Goal: Information Seeking & Learning: Find specific fact

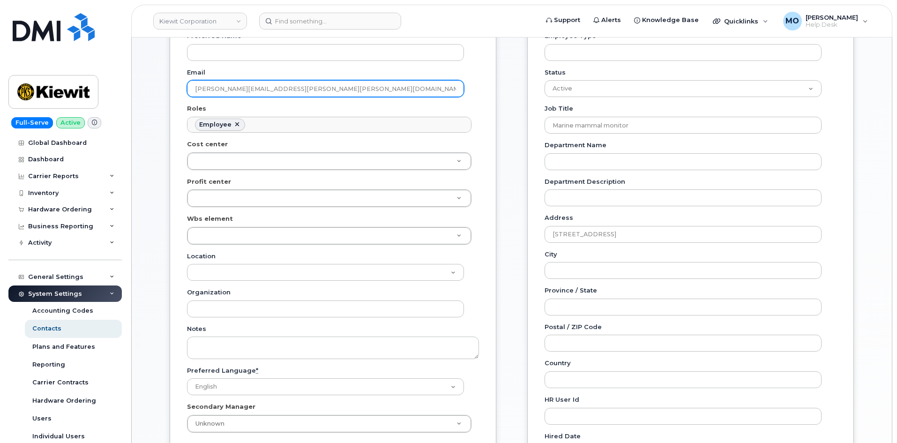
scroll to position [32, 0]
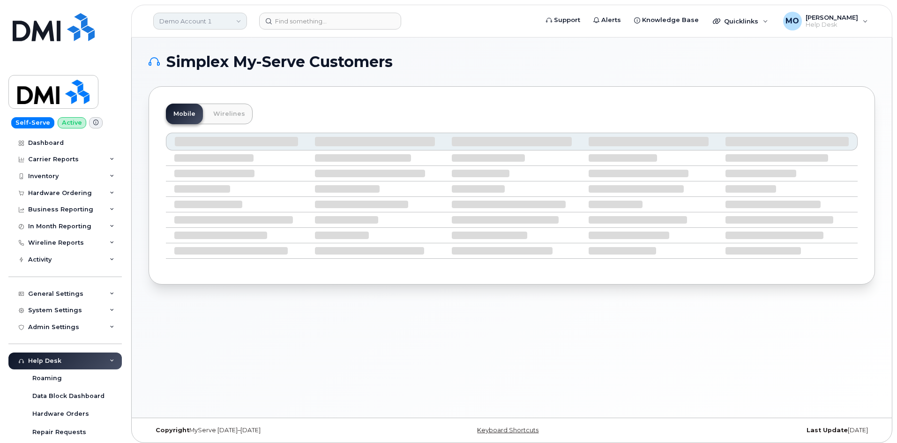
click at [171, 25] on link "Demo Account 1" at bounding box center [200, 21] width 94 height 17
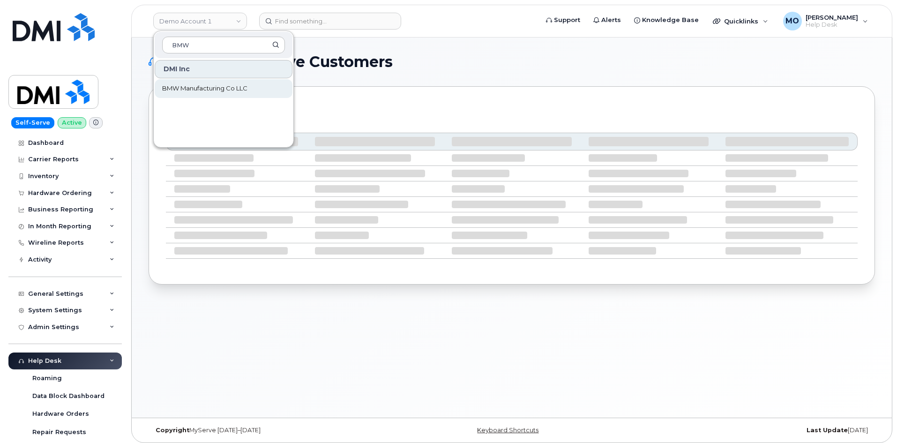
type input "BMW"
drag, startPoint x: 214, startPoint y: 88, endPoint x: 221, endPoint y: 81, distance: 9.6
click at [215, 88] on span "BMW Manufacturing Co LLC" at bounding box center [204, 88] width 85 height 9
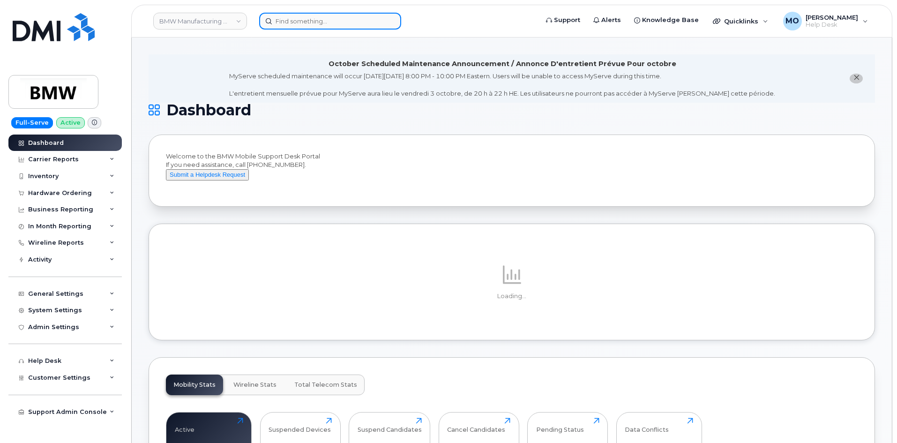
click at [308, 15] on input at bounding box center [330, 21] width 142 height 17
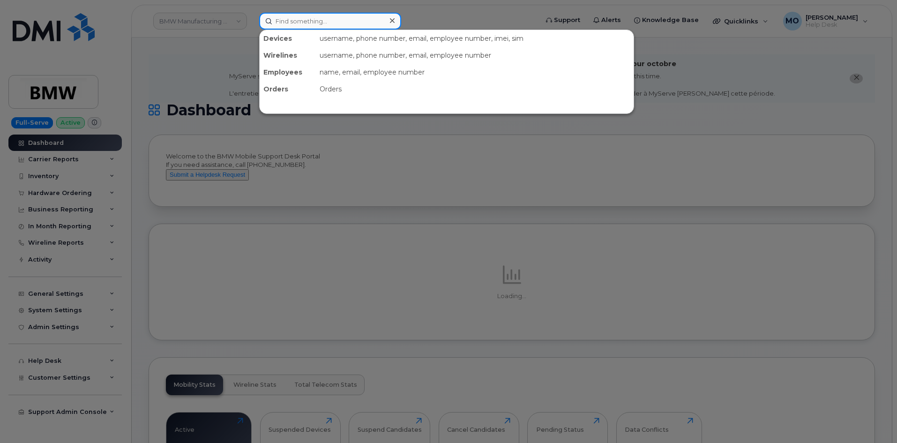
paste input "[PERSON_NAME]"
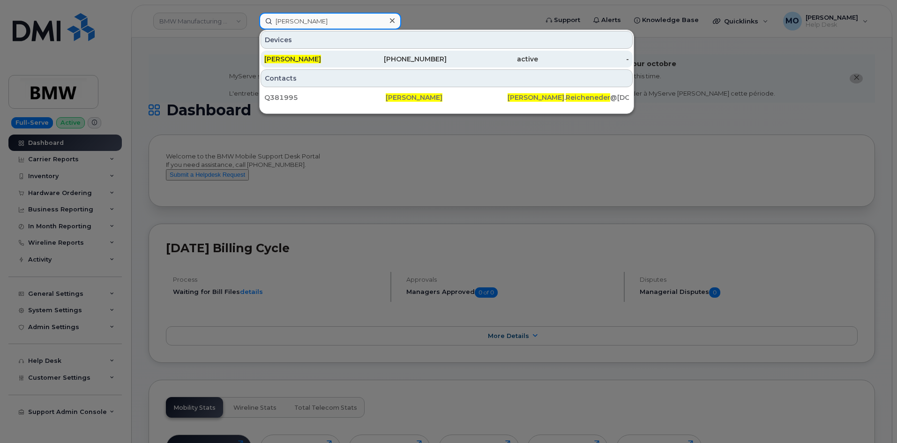
type input "Johannes Reicheneder"
click at [514, 57] on div "active" at bounding box center [491, 58] width 91 height 9
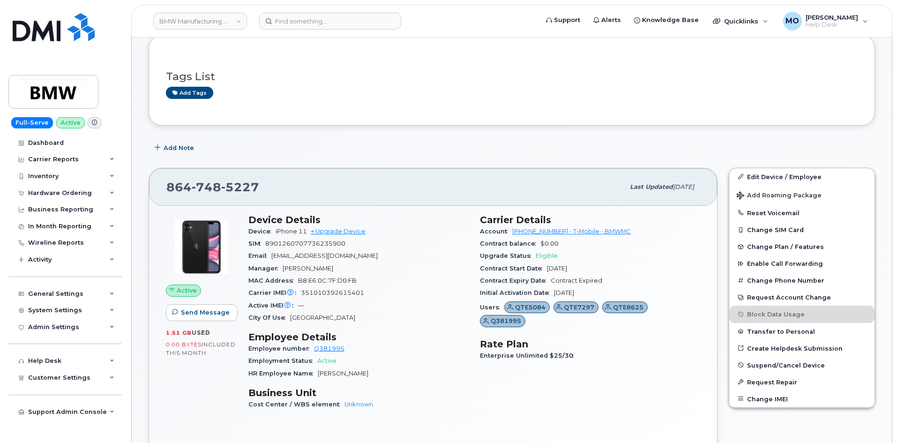
scroll to position [141, 0]
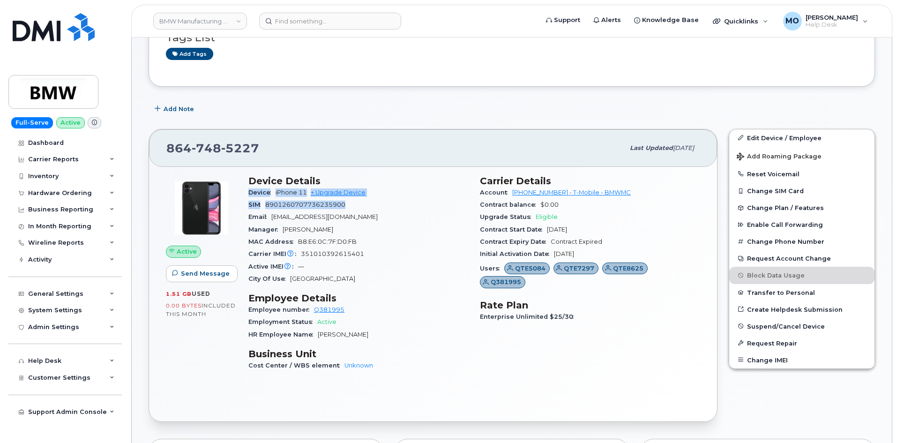
drag, startPoint x: 247, startPoint y: 192, endPoint x: 347, endPoint y: 206, distance: 100.8
click at [347, 206] on div "Device Details Device iPhone 11 + Upgrade Device SIM [TECHNICAL_ID] Email [EMAI…" at bounding box center [358, 277] width 231 height 215
copy section "Device iPhone 11 + Upgrade Device SIM [TECHNICAL_ID]"
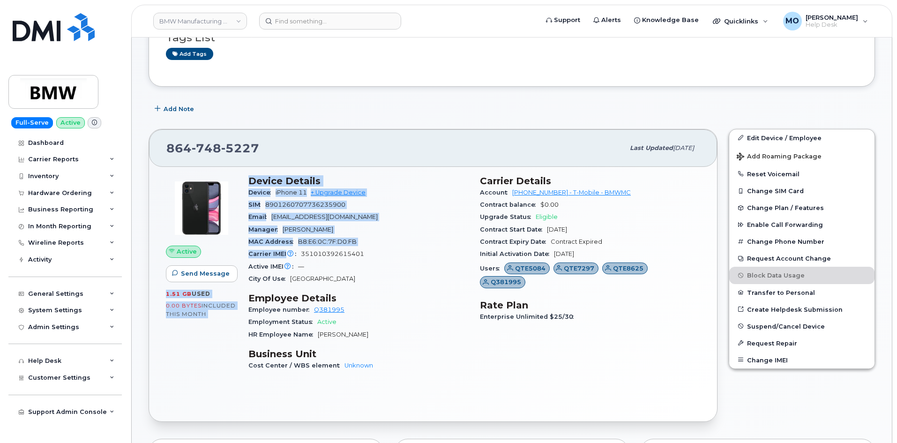
drag, startPoint x: 228, startPoint y: 254, endPoint x: 301, endPoint y: 250, distance: 73.2
click at [301, 250] on div "Active Send Message 1.51 GB  used 0.00 Bytes  included this month Device Detail…" at bounding box center [432, 277] width 545 height 215
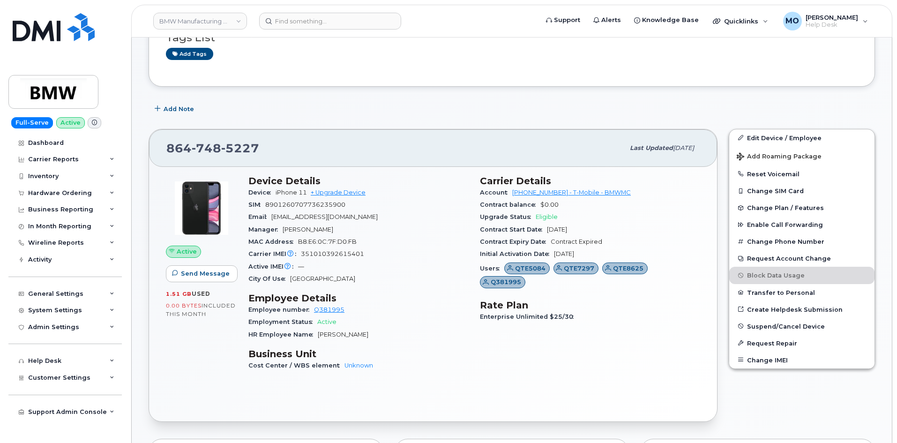
click at [375, 253] on div "Carrier IMEI Carrier IMEI is reported during the last billing cycle or change o…" at bounding box center [358, 254] width 220 height 12
drag, startPoint x: 375, startPoint y: 253, endPoint x: 253, endPoint y: 254, distance: 122.3
click at [253, 254] on div "Carrier IMEI Carrier IMEI is reported during the last billing cycle or change o…" at bounding box center [358, 254] width 220 height 12
copy div "Carrier IMEI Carrier IMEI is reported during the last billing cycle or change o…"
click at [676, 237] on div "Contract Expiry Date Contract Expired" at bounding box center [590, 242] width 220 height 12
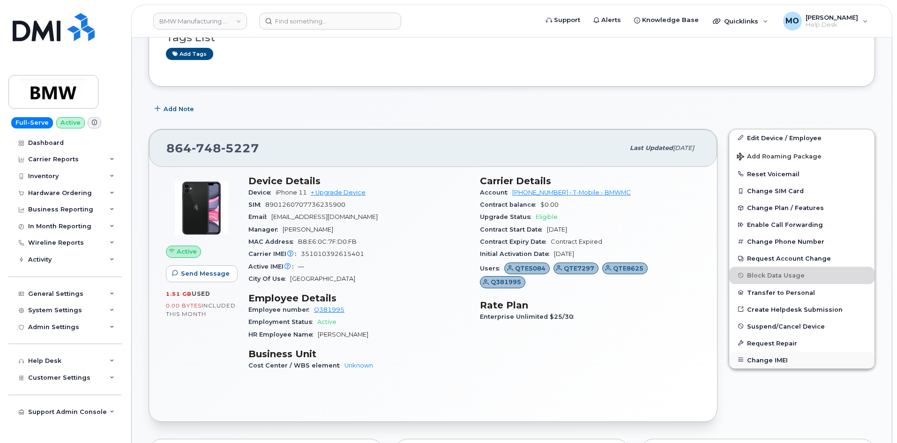
click at [741, 362] on icon "button" at bounding box center [740, 359] width 5 height 5
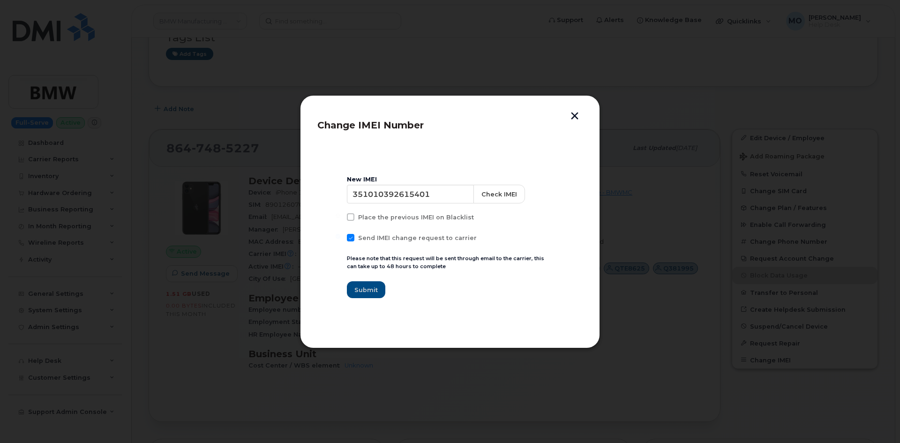
click at [577, 119] on button "button" at bounding box center [574, 117] width 14 height 10
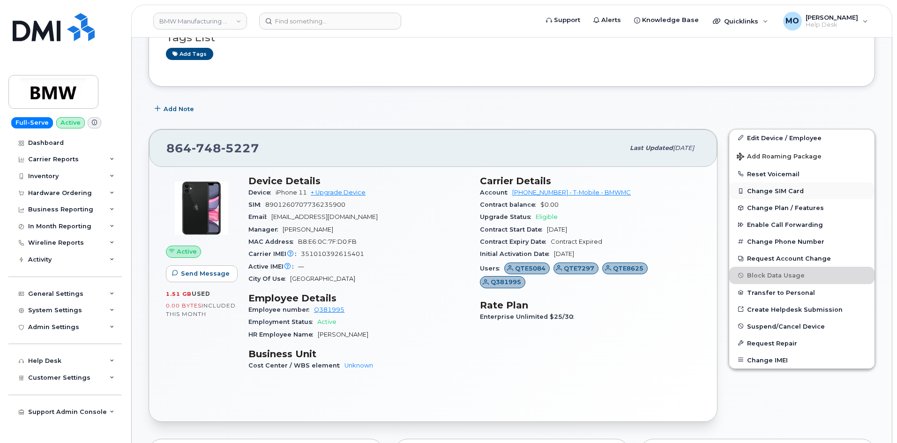
click at [767, 191] on button "Change SIM Card" at bounding box center [801, 190] width 145 height 17
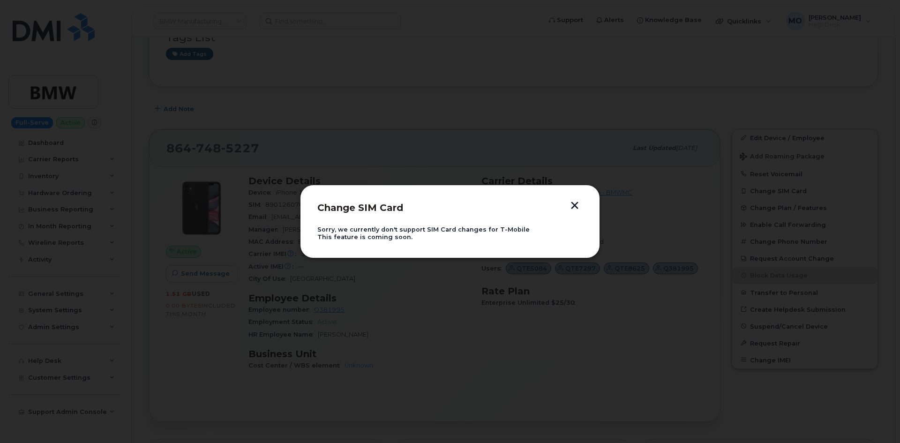
click at [582, 200] on div "Change SIM Card Sorry, we currently don't support SIM Card changes for T-Mobile…" at bounding box center [450, 221] width 300 height 73
click at [578, 203] on button "button" at bounding box center [574, 206] width 14 height 10
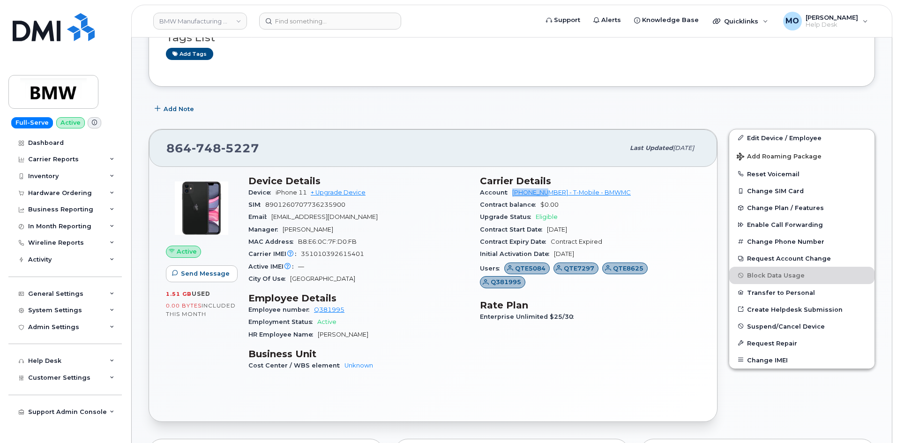
drag, startPoint x: 511, startPoint y: 192, endPoint x: 550, endPoint y: 194, distance: 39.0
click at [550, 194] on div "Account 972523090 - T-Mobile - BMWMC" at bounding box center [590, 192] width 220 height 12
copy link "972523090"
click at [316, 33] on header "BMW Manufacturing Co LLC Support Alerts Knowledge Base Quicklinks Suspend / Can…" at bounding box center [511, 21] width 761 height 33
click at [315, 24] on input at bounding box center [330, 21] width 142 height 17
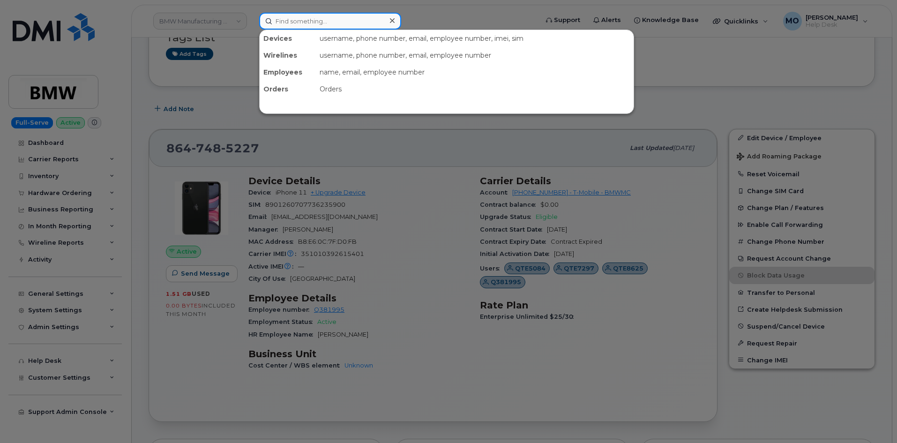
paste input "Carmela Cortezano"
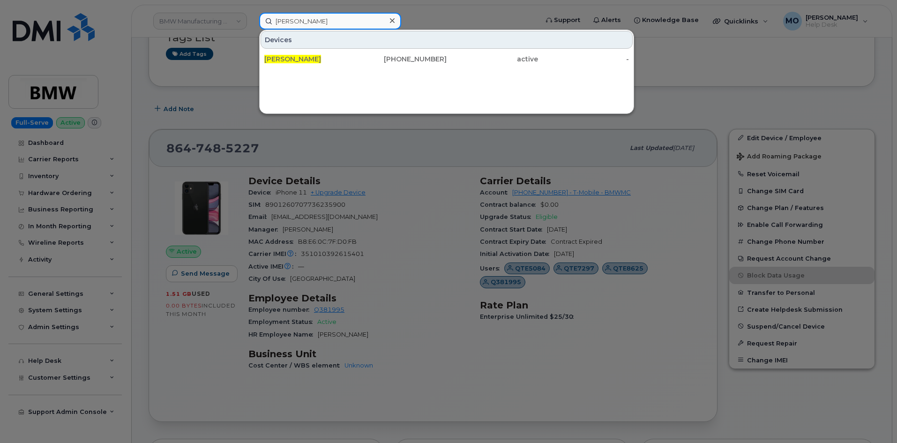
type input "Carmela Cortezano"
click at [387, 22] on div at bounding box center [392, 21] width 14 height 14
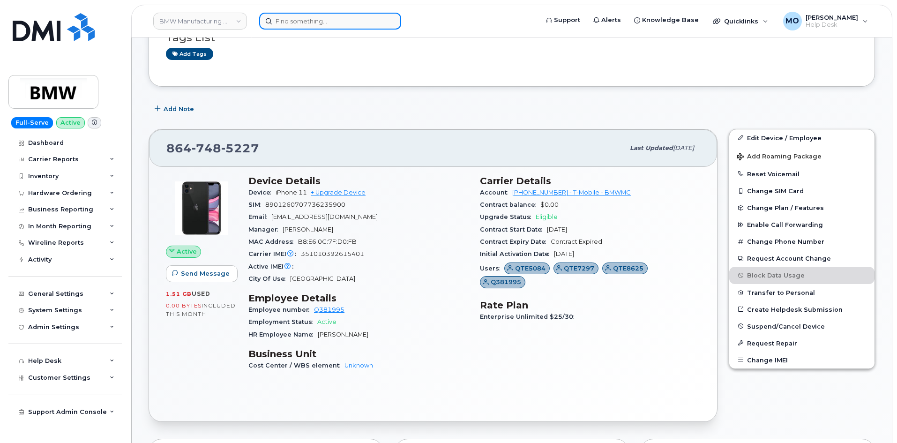
click at [378, 15] on input at bounding box center [330, 21] width 142 height 17
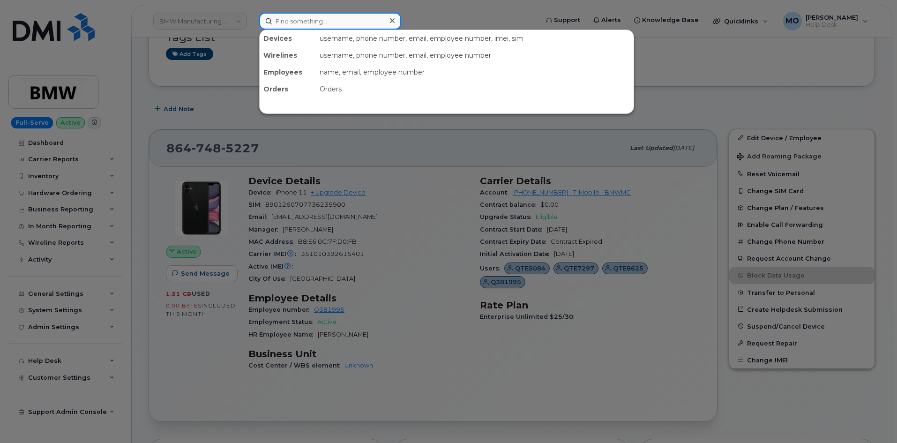
paste input "301150"
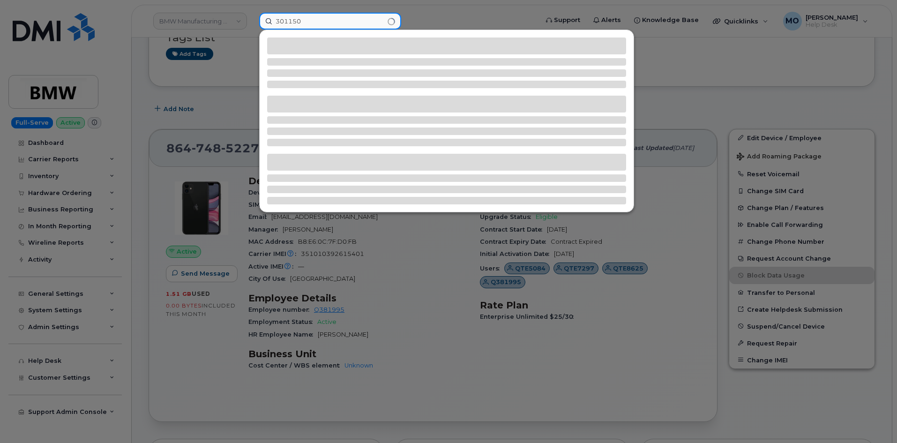
type input "301150"
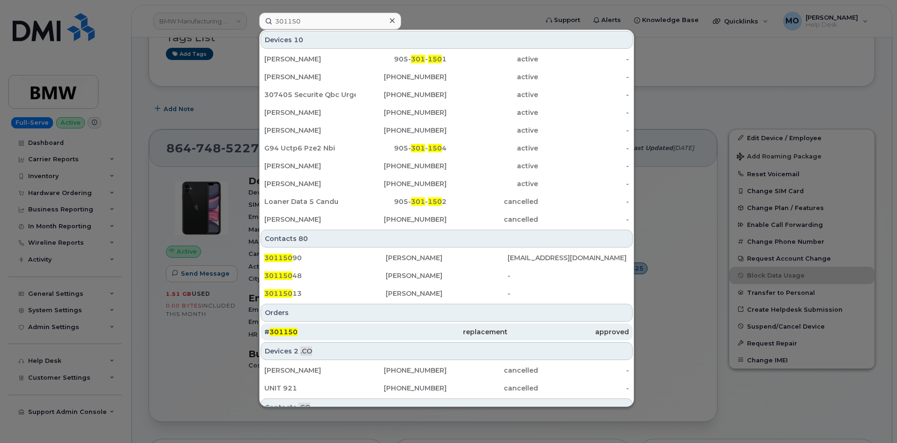
click at [406, 331] on div "replacement" at bounding box center [446, 331] width 121 height 9
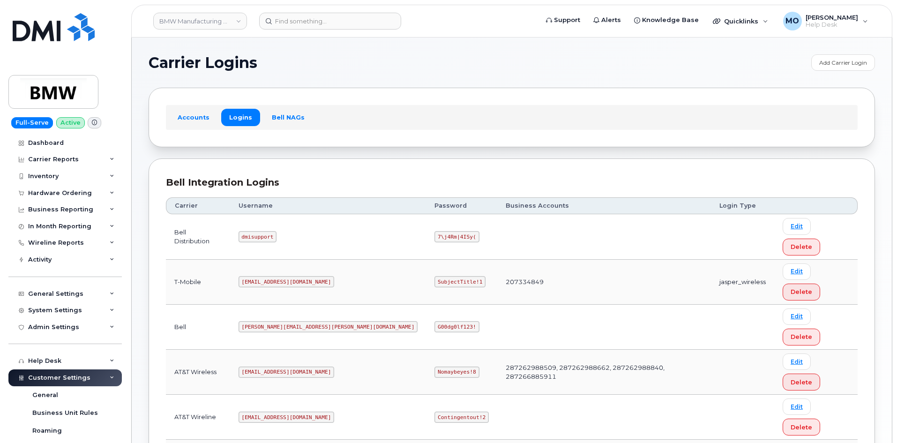
drag, startPoint x: 345, startPoint y: 399, endPoint x: 398, endPoint y: 408, distance: 53.3
copy code "SubjectTitle!1"
click at [500, 63] on h1 "Carrier Logins" at bounding box center [478, 62] width 658 height 15
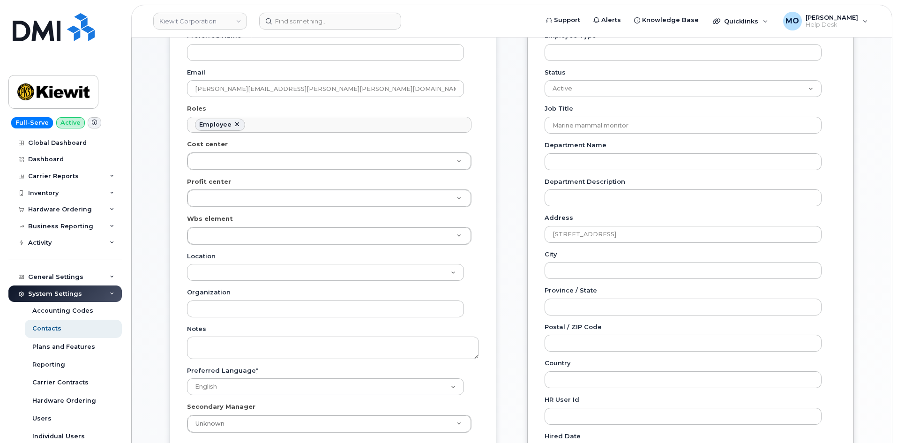
scroll to position [32, 0]
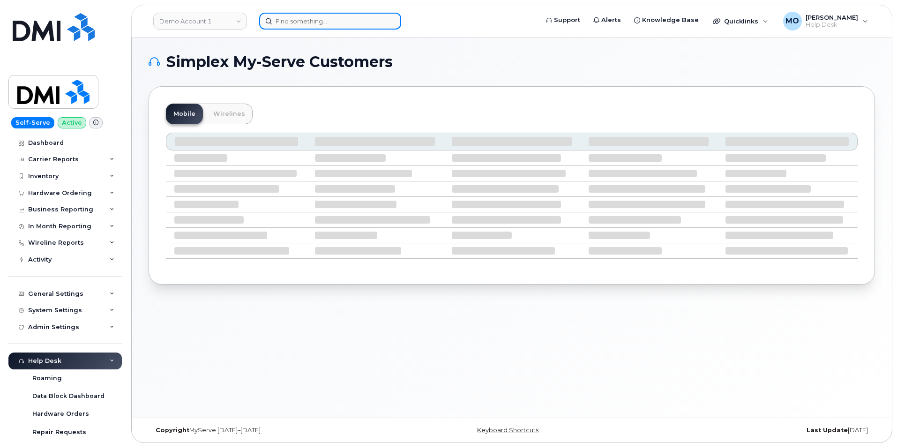
click at [284, 22] on input at bounding box center [330, 21] width 142 height 17
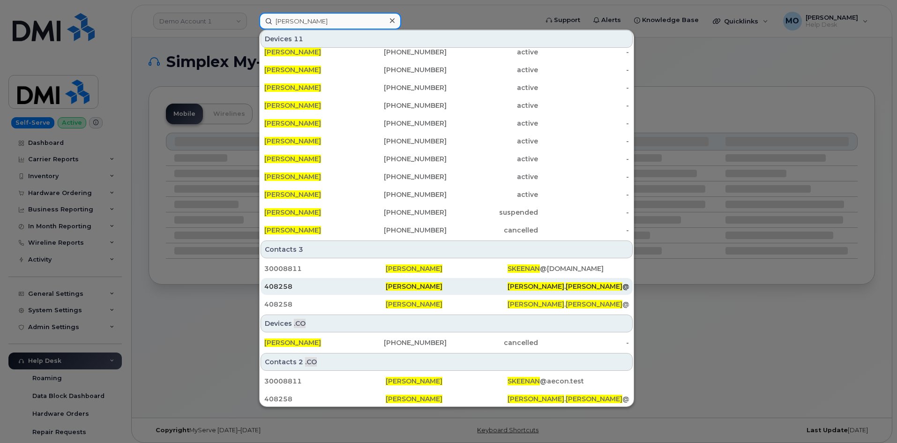
scroll to position [9, 0]
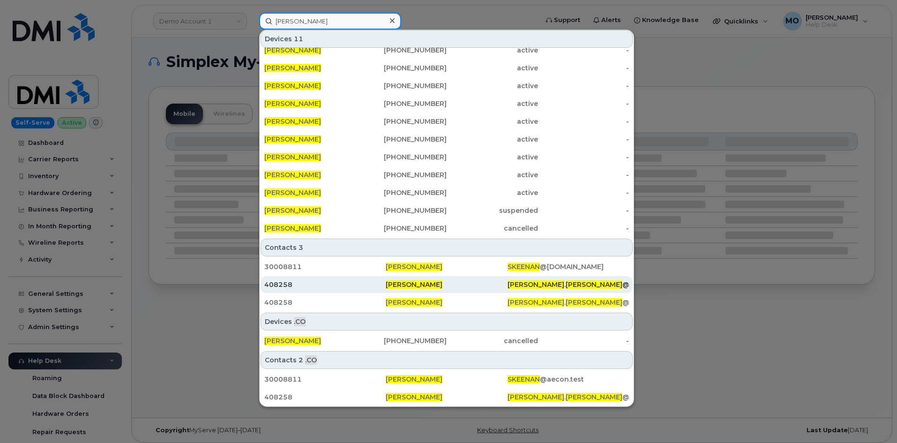
type input "[PERSON_NAME]"
click at [294, 286] on div "408258" at bounding box center [324, 284] width 121 height 9
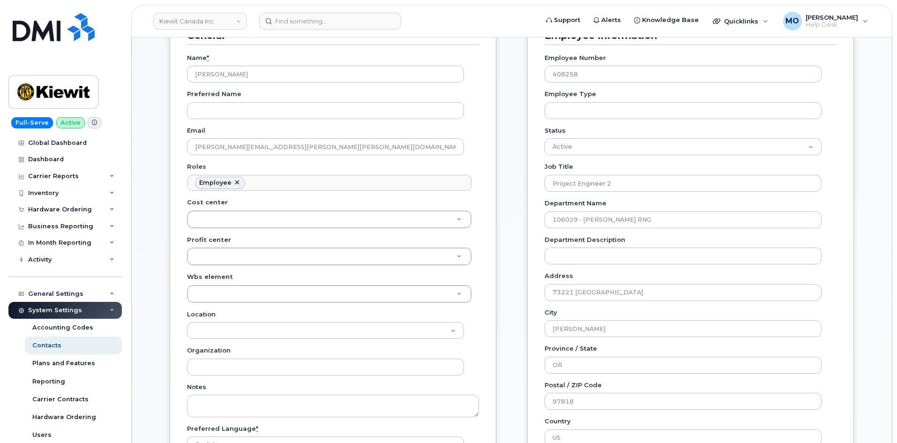
scroll to position [95, 0]
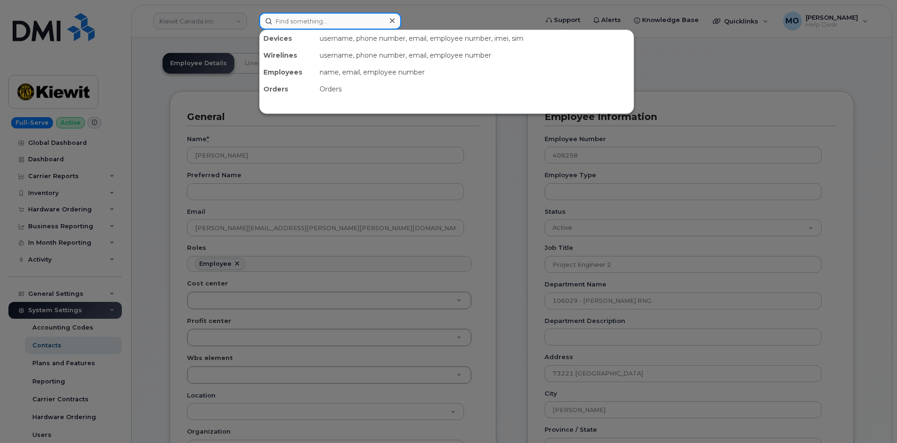
click at [349, 15] on input at bounding box center [330, 21] width 142 height 17
paste input "298745"
type input "298745"
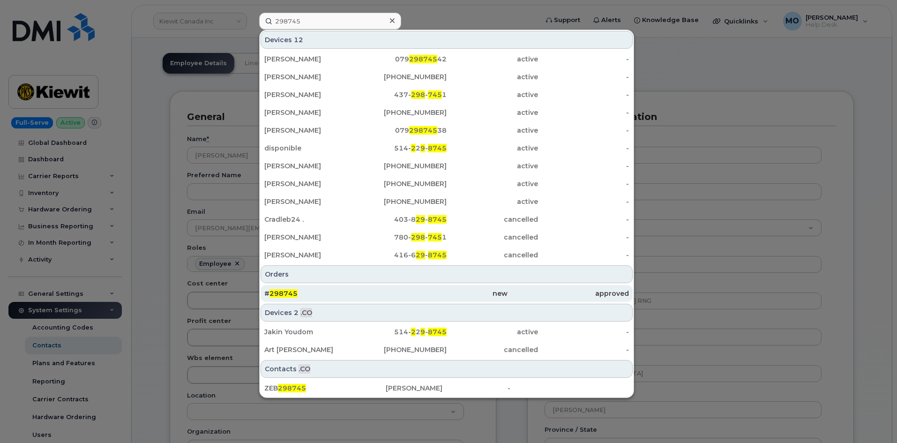
click at [384, 293] on div "# 298745" at bounding box center [324, 293] width 121 height 9
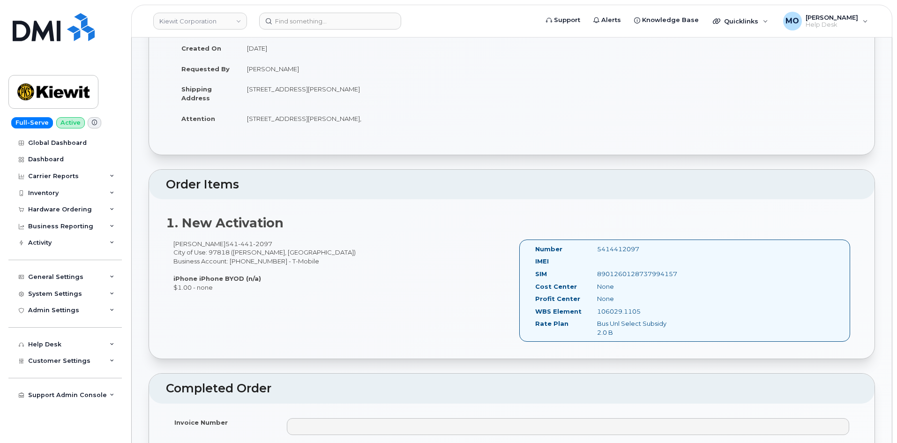
scroll to position [187, 0]
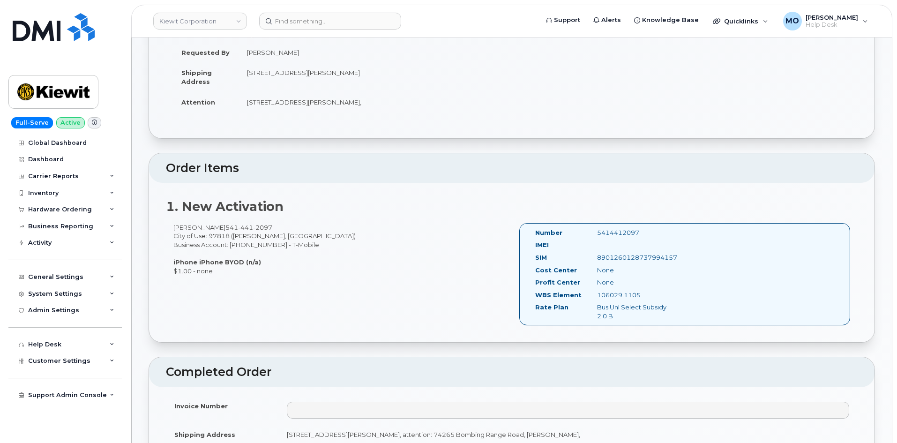
drag, startPoint x: 647, startPoint y: 231, endPoint x: 569, endPoint y: 220, distance: 78.5
click at [569, 220] on div "1. New Activation [PERSON_NAME] [PHONE_NUMBER] City of Use: 97818 ([PERSON_NAME…" at bounding box center [511, 262] width 725 height 159
copy div "5414412097"
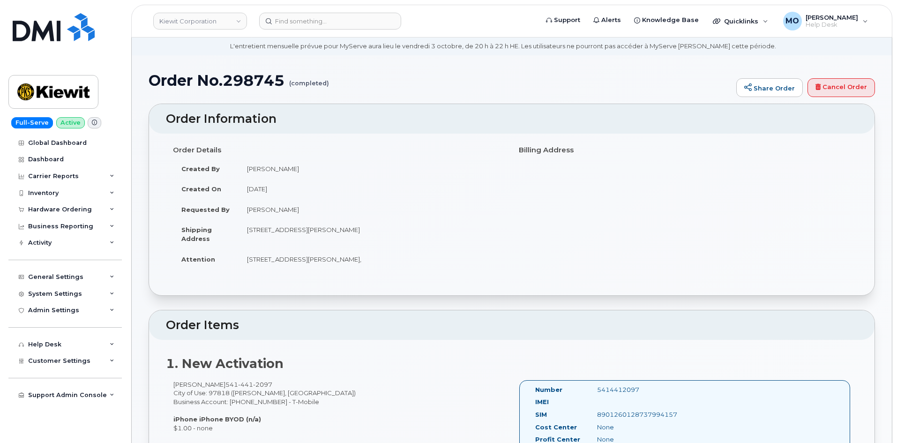
scroll to position [0, 0]
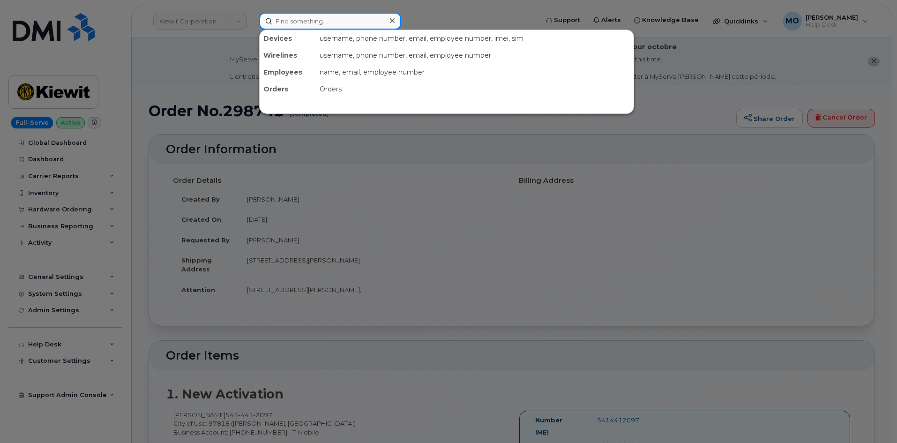
click at [363, 24] on input at bounding box center [330, 21] width 142 height 17
paste input "5414412097"
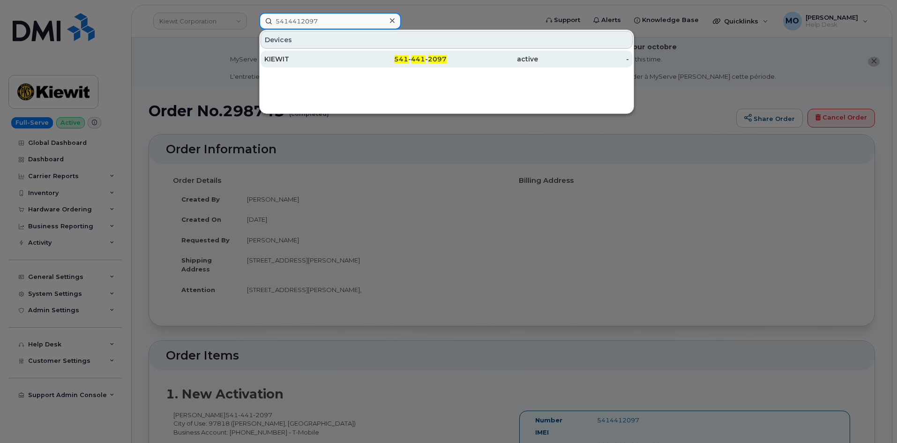
type input "5414412097"
click at [370, 61] on div "541 - 441 - 2097" at bounding box center [401, 58] width 91 height 9
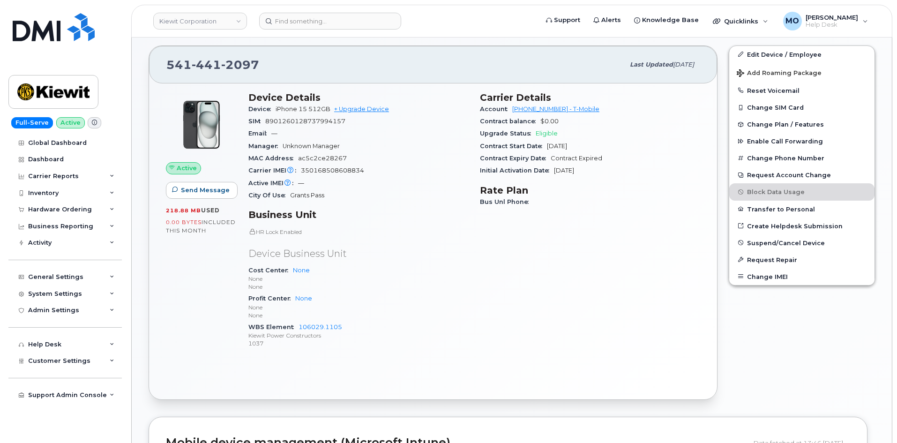
scroll to position [281, 0]
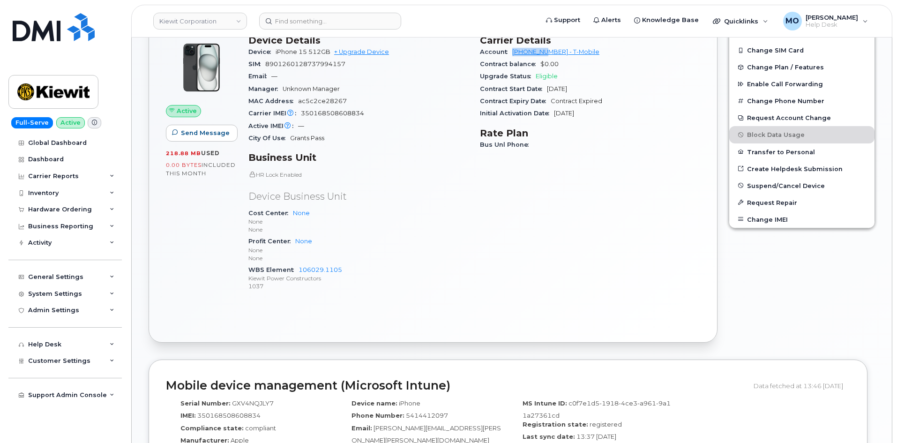
drag, startPoint x: 510, startPoint y: 53, endPoint x: 549, endPoint y: 54, distance: 38.9
click at [549, 54] on div "Account [PHONE_NUMBER] - T-Mobile" at bounding box center [590, 52] width 220 height 12
copy link "973402207"
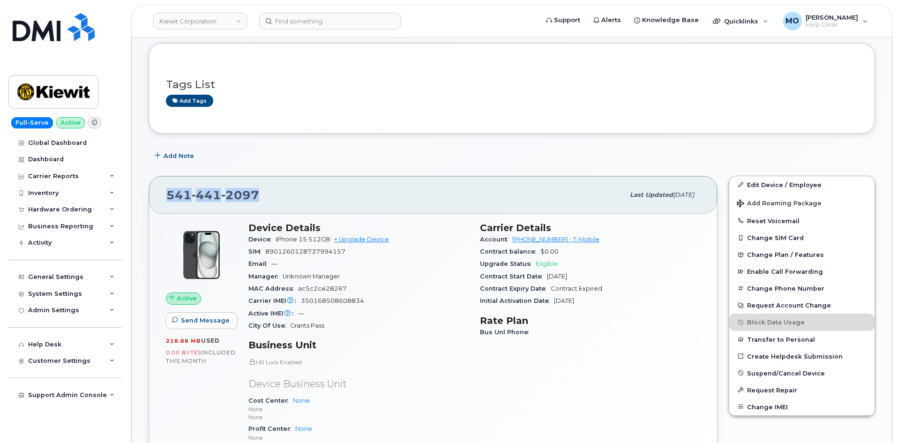
drag, startPoint x: 278, startPoint y: 197, endPoint x: 166, endPoint y: 196, distance: 112.0
click at [166, 196] on div "541 441 2097 Last updated Sep 25, 2025" at bounding box center [433, 194] width 568 height 37
copy span "541 441 2097"
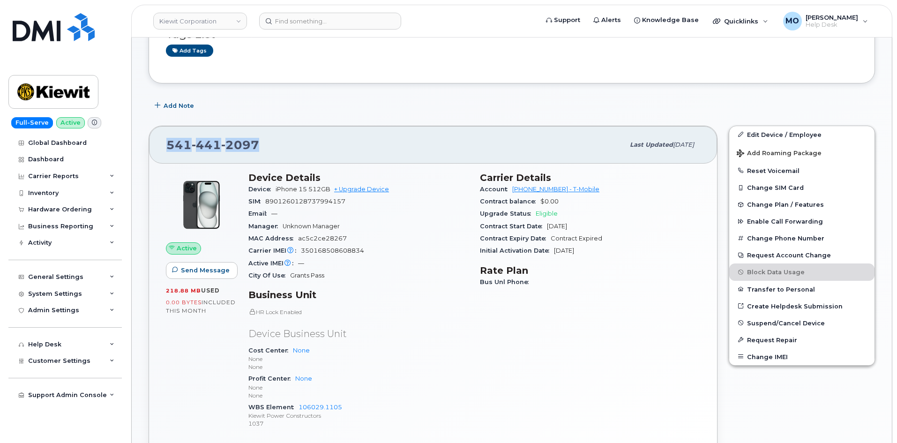
scroll to position [141, 0]
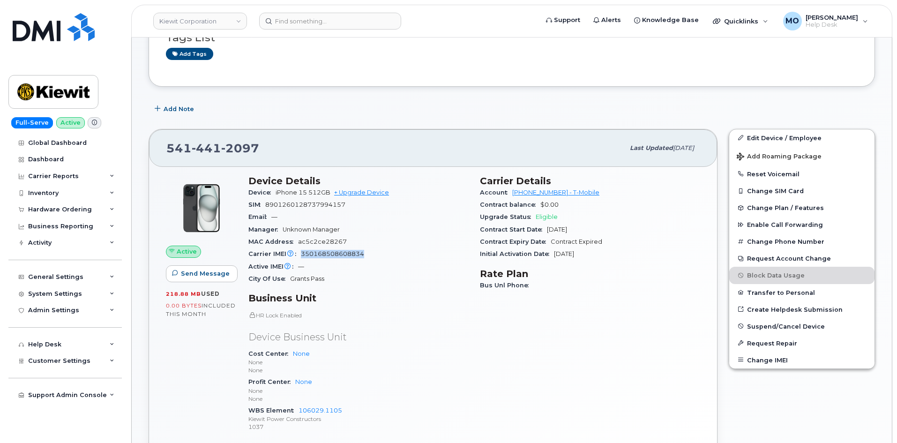
drag, startPoint x: 363, startPoint y: 253, endPoint x: 299, endPoint y: 252, distance: 63.7
click at [299, 252] on div "Carrier IMEI Carrier IMEI is reported during the last billing cycle or change o…" at bounding box center [358, 254] width 220 height 12
copy span "350168508608834"
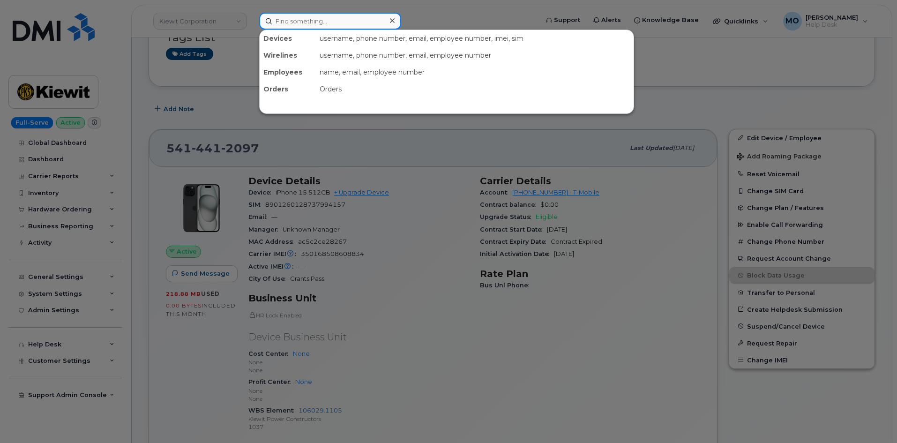
click at [364, 22] on input at bounding box center [330, 21] width 142 height 17
paste input "298745"
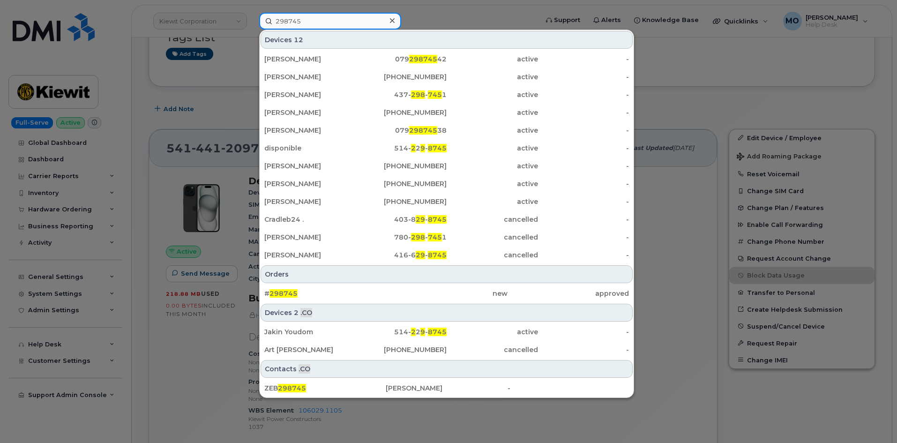
type input "298745"
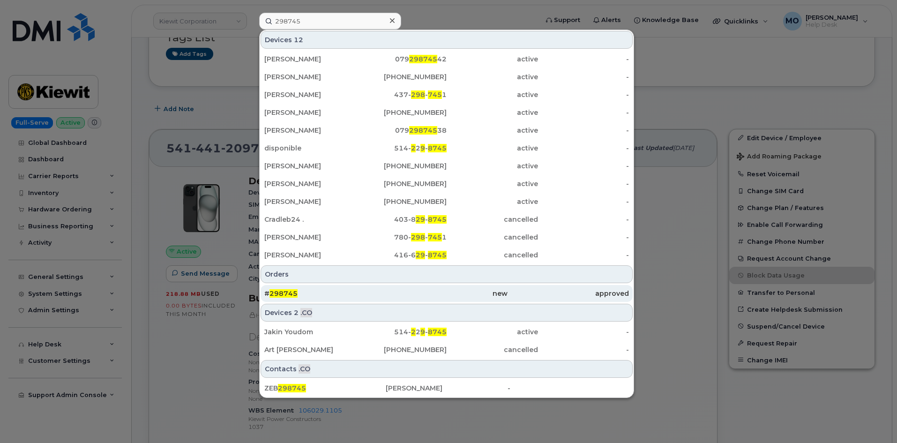
click at [320, 292] on div "# 298745" at bounding box center [324, 293] width 121 height 9
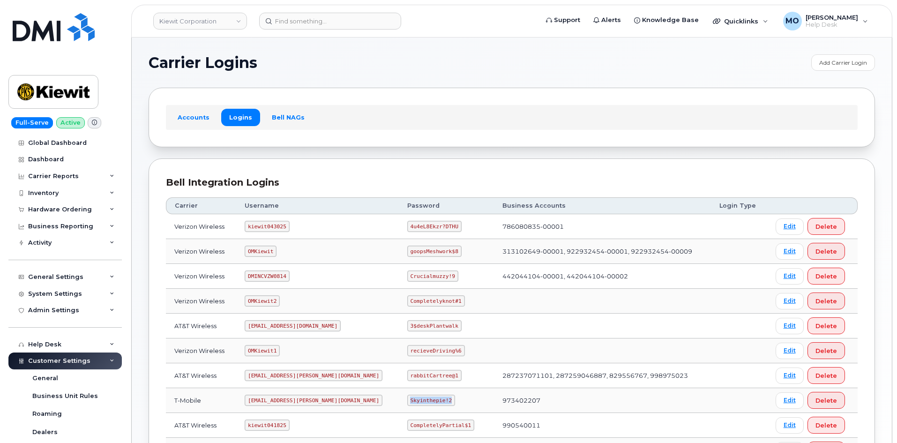
drag, startPoint x: 375, startPoint y: 402, endPoint x: 437, endPoint y: 396, distance: 62.6
click at [437, 396] on td "Skyinthepie!2" at bounding box center [446, 400] width 95 height 25
copy code "Skyinthepie!2"
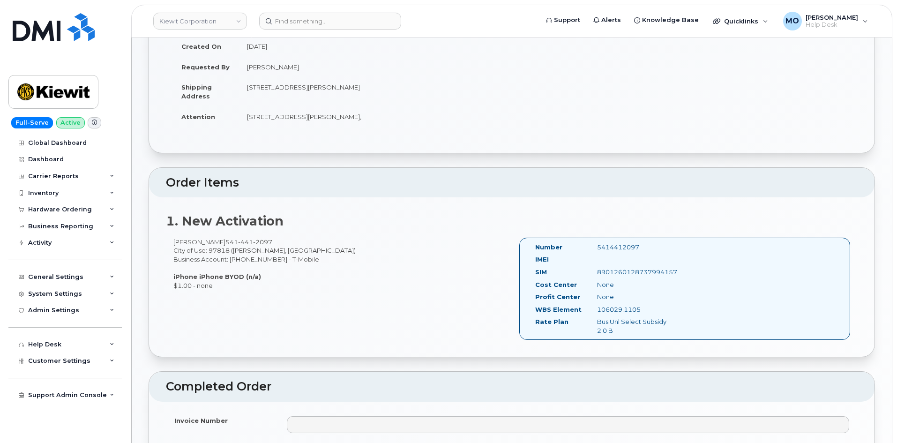
scroll to position [234, 0]
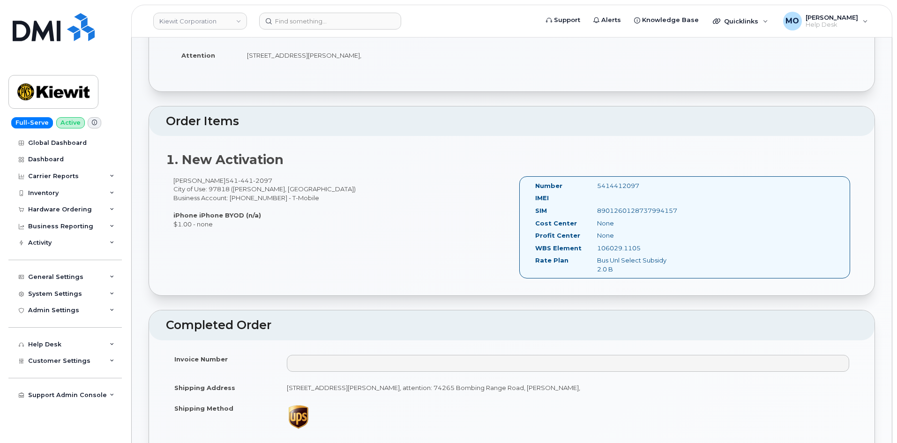
drag, startPoint x: 662, startPoint y: 214, endPoint x: 591, endPoint y: 217, distance: 70.4
click at [591, 217] on div "Number 5414412097 IMEI SIM [TECHNICAL_ID] Cost Center None [GEOGRAPHIC_DATA] No…" at bounding box center [684, 227] width 331 height 103
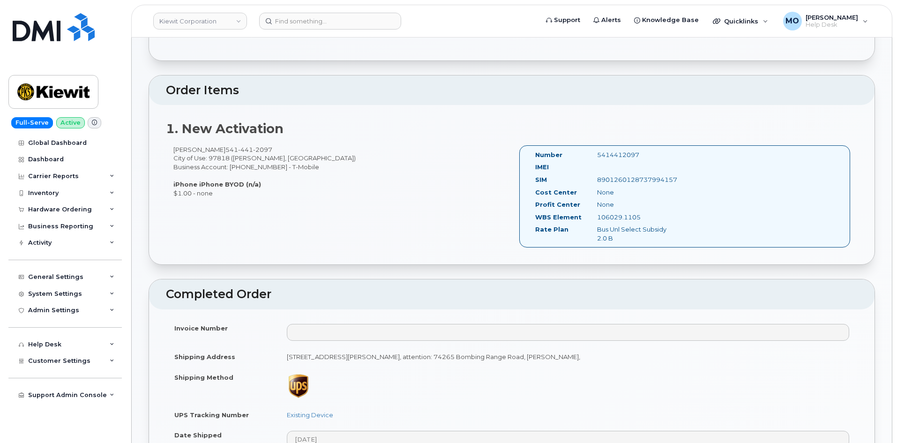
scroll to position [281, 0]
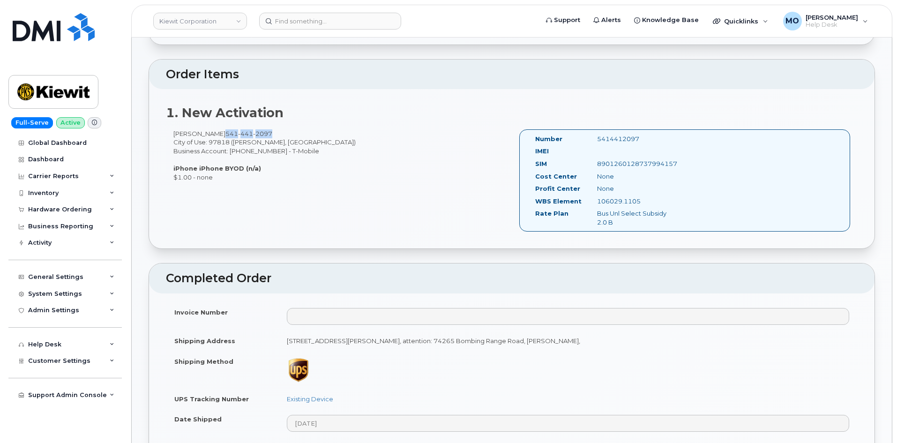
drag, startPoint x: 264, startPoint y: 130, endPoint x: 217, endPoint y: 134, distance: 47.5
click at [217, 134] on div "[PERSON_NAME] [PHONE_NUMBER] City of Use: 97818 ([PERSON_NAME], [GEOGRAPHIC_DAT…" at bounding box center [339, 155] width 346 height 52
copy span "[PHONE_NUMBER]"
